Goal: Information Seeking & Learning: Learn about a topic

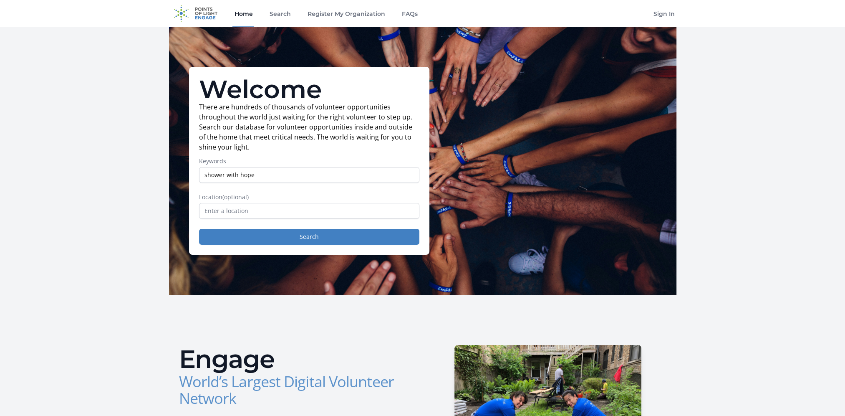
type input "shower with hope"
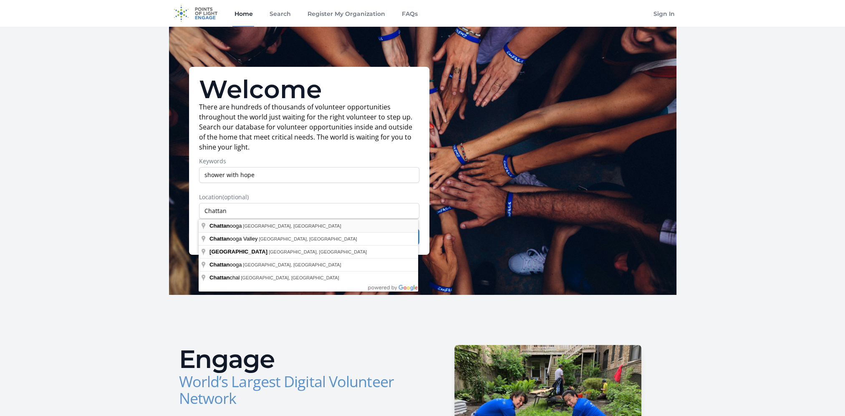
type input "[GEOGRAPHIC_DATA], [GEOGRAPHIC_DATA], [GEOGRAPHIC_DATA]"
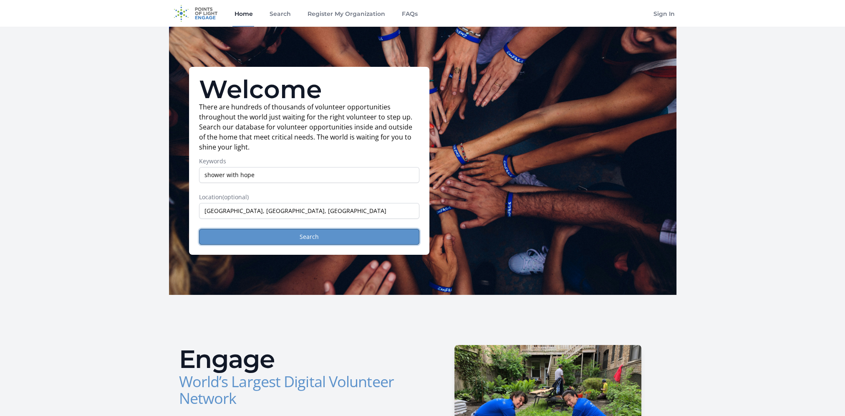
click at [316, 235] on button "Search" at bounding box center [309, 237] width 220 height 16
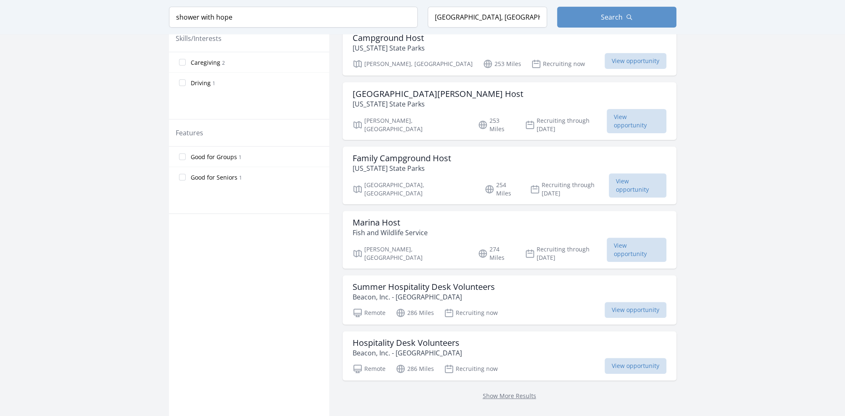
scroll to position [417, 0]
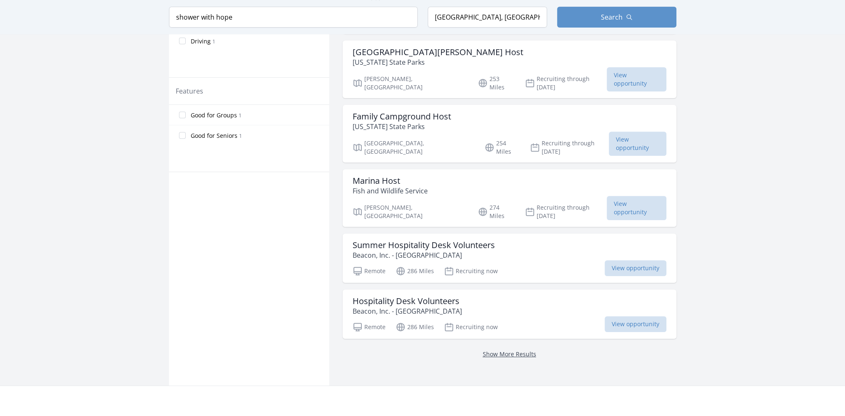
click at [484, 350] on link "Show More Results" at bounding box center [509, 354] width 53 height 8
click at [485, 350] on link "Show More Results" at bounding box center [509, 354] width 53 height 8
